Goal: Information Seeking & Learning: Learn about a topic

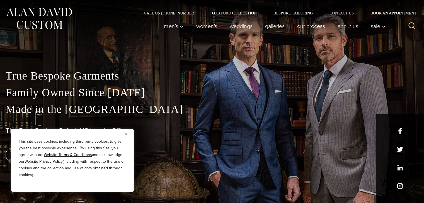
click at [125, 134] on img "Close" at bounding box center [126, 134] width 3 height 3
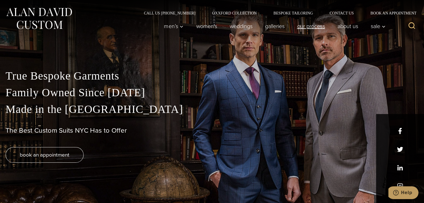
click at [315, 24] on link "Our Process" at bounding box center [311, 26] width 40 height 11
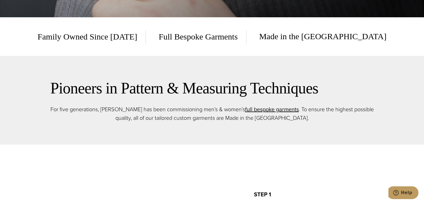
scroll to position [195, 0]
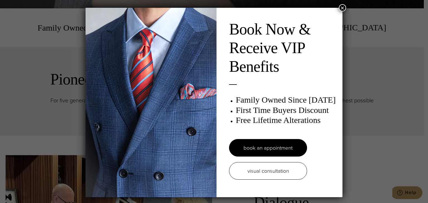
click at [341, 7] on button "×" at bounding box center [342, 7] width 7 height 7
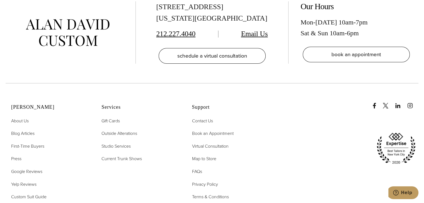
scroll to position [1839, 0]
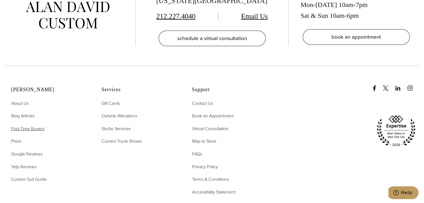
click at [35, 126] on span "First-Time Buyers" at bounding box center [27, 129] width 33 height 6
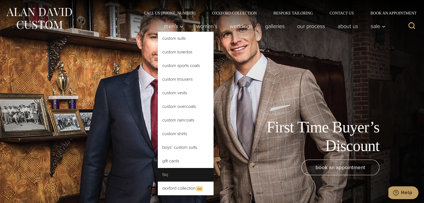
click at [180, 176] on link "FAQ" at bounding box center [186, 174] width 56 height 13
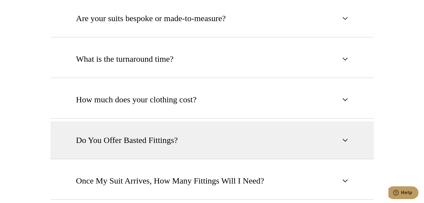
scroll to position [362, 0]
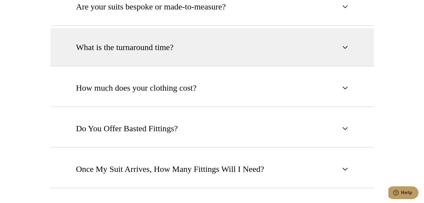
click at [181, 33] on button "What is the turnaround time?" at bounding box center [211, 47] width 323 height 38
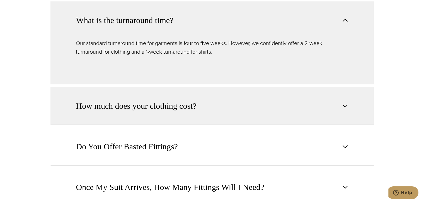
scroll to position [390, 0]
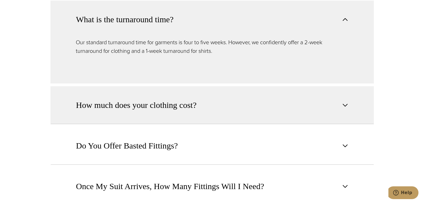
click at [173, 106] on span "How much does your clothing cost?" at bounding box center [136, 105] width 120 height 12
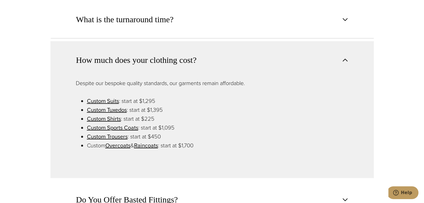
click at [208, 63] on button "How much does your clothing cost?" at bounding box center [211, 60] width 323 height 38
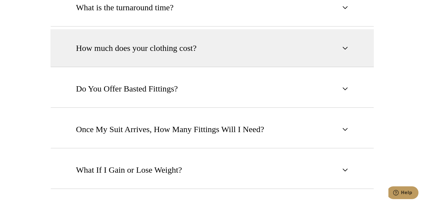
scroll to position [418, 0]
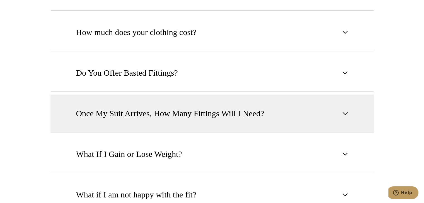
click at [200, 110] on span "Once My Suit Arrives, How Many Fittings Will I Need?" at bounding box center [170, 114] width 188 height 12
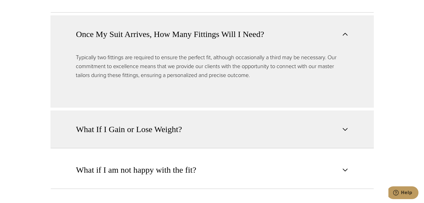
scroll to position [502, 0]
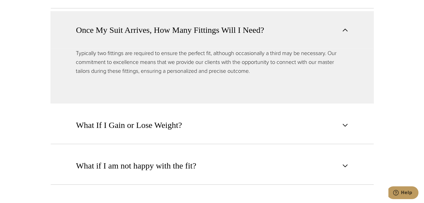
click at [210, 34] on span "Once My Suit Arrives, How Many Fittings Will I Need?" at bounding box center [170, 30] width 188 height 12
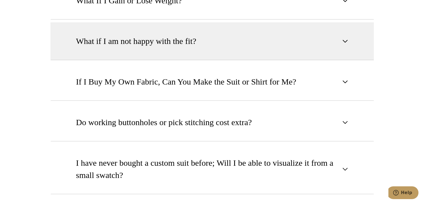
scroll to position [585, 0]
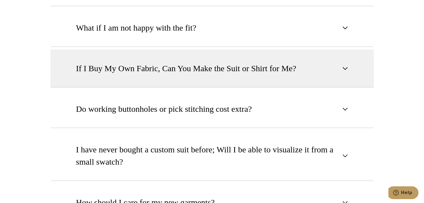
click at [176, 64] on span "If I Buy My Own Fabric, Can You Make the Suit or Shirt for Me?" at bounding box center [186, 68] width 220 height 12
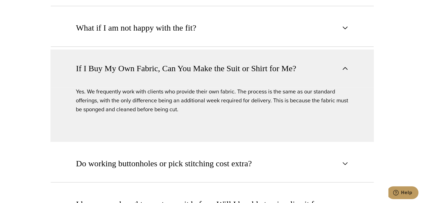
click at [176, 64] on span "If I Buy My Own Fabric, Can You Make the Suit or Shirt for Me?" at bounding box center [186, 68] width 220 height 12
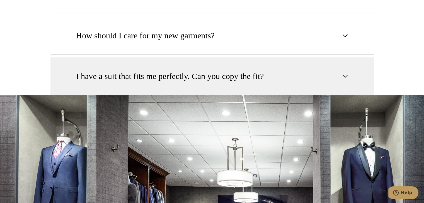
scroll to position [753, 0]
click at [178, 80] on span "I have a suit that fits me perfectly. Can you copy the fit?" at bounding box center [170, 76] width 188 height 12
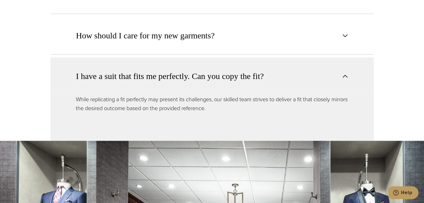
click at [178, 80] on span "I have a suit that fits me perfectly. Can you copy the fit?" at bounding box center [170, 76] width 188 height 12
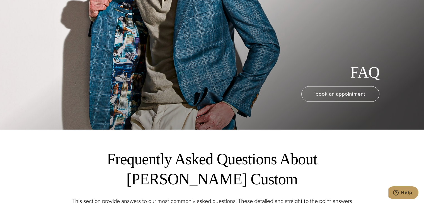
scroll to position [0, 0]
